Goal: Information Seeking & Learning: Check status

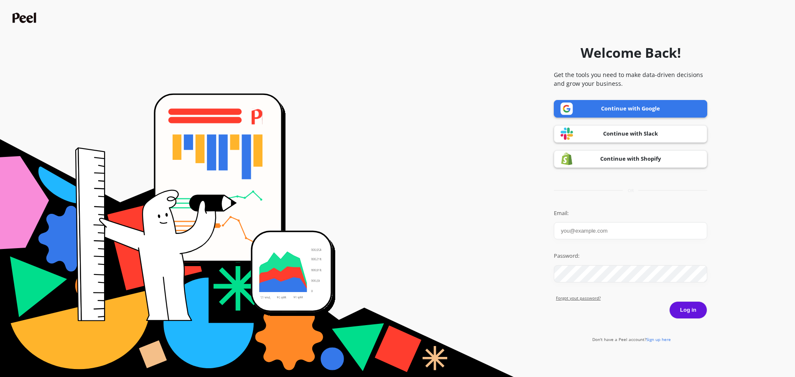
click at [628, 113] on link "Continue with Google" at bounding box center [630, 109] width 153 height 18
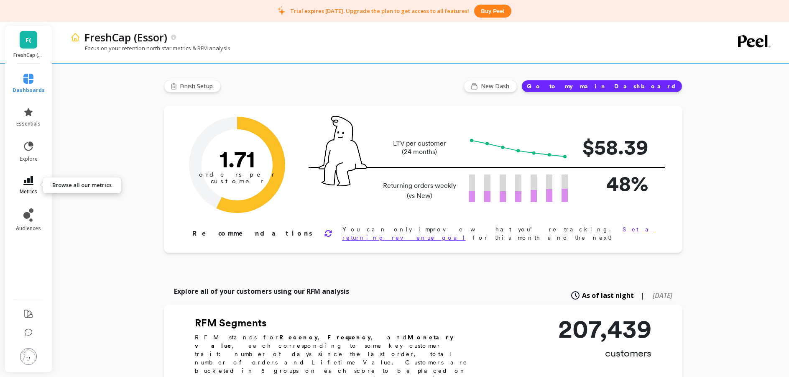
click at [26, 188] on span "metrics" at bounding box center [29, 191] width 18 height 7
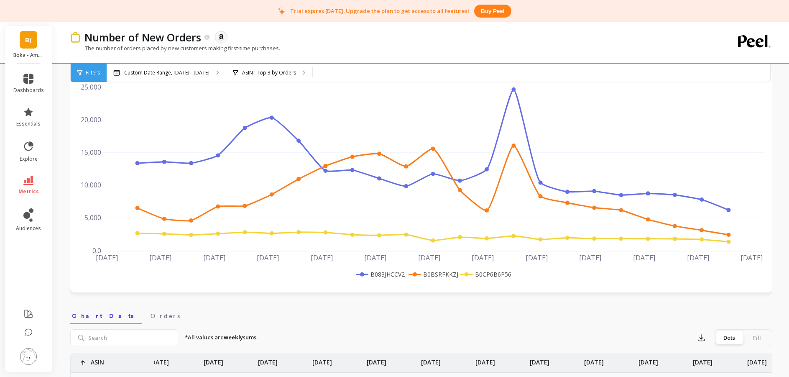
scroll to position [42, 0]
